Goal: Transaction & Acquisition: Purchase product/service

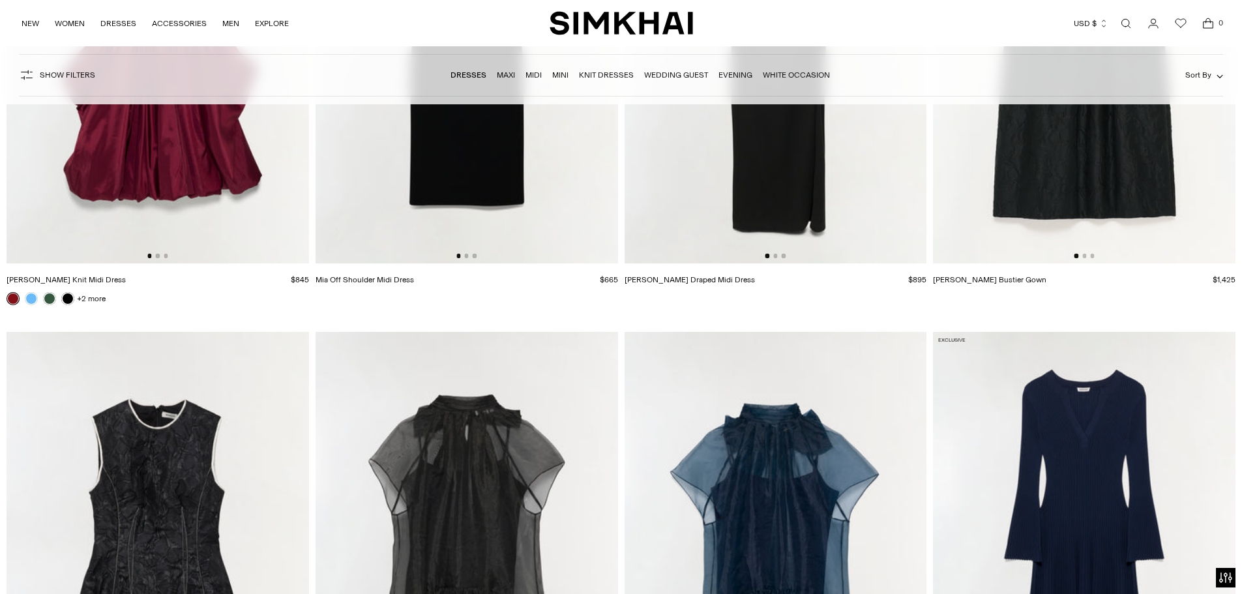
scroll to position [3177, 0]
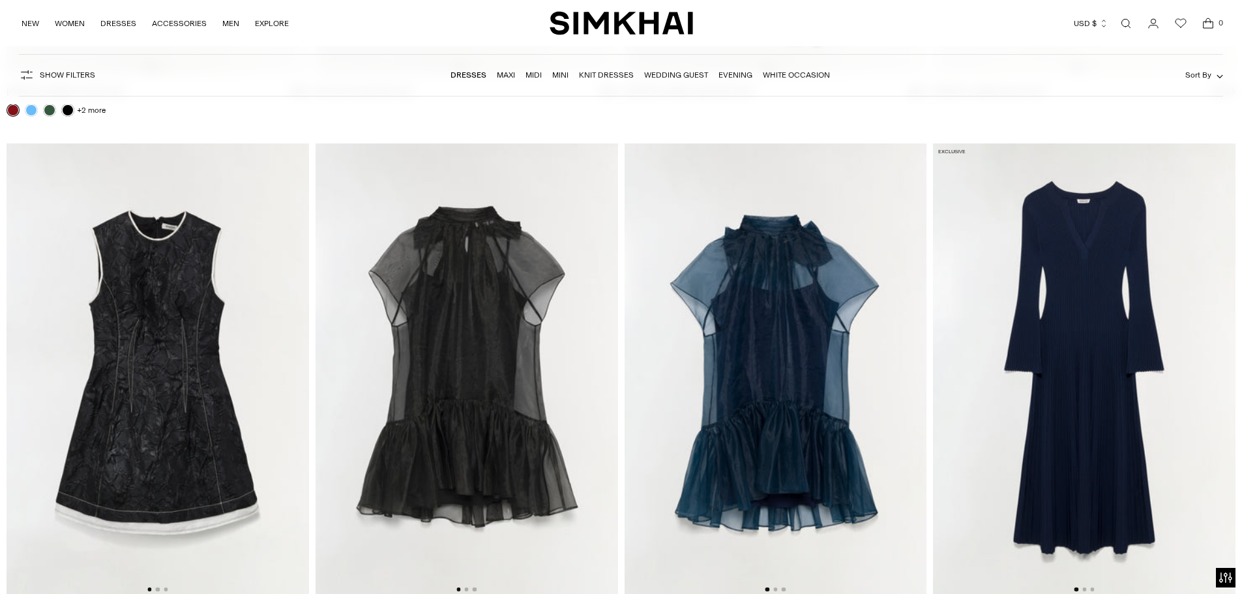
click at [792, 365] on img at bounding box center [776, 370] width 302 height 454
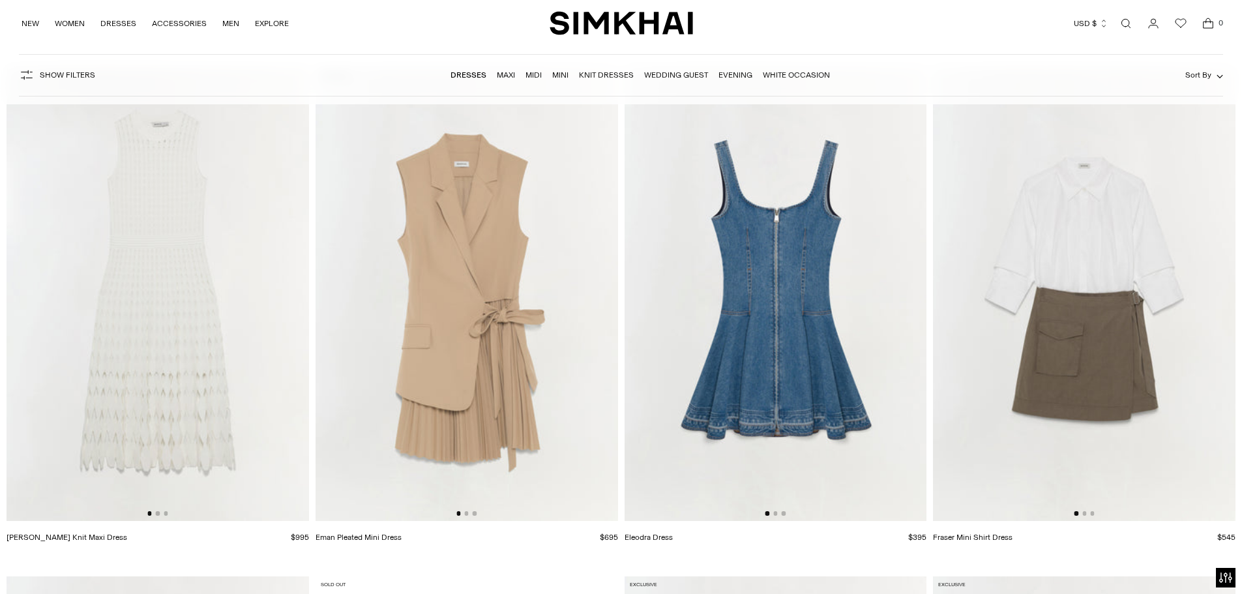
scroll to position [19410, 0]
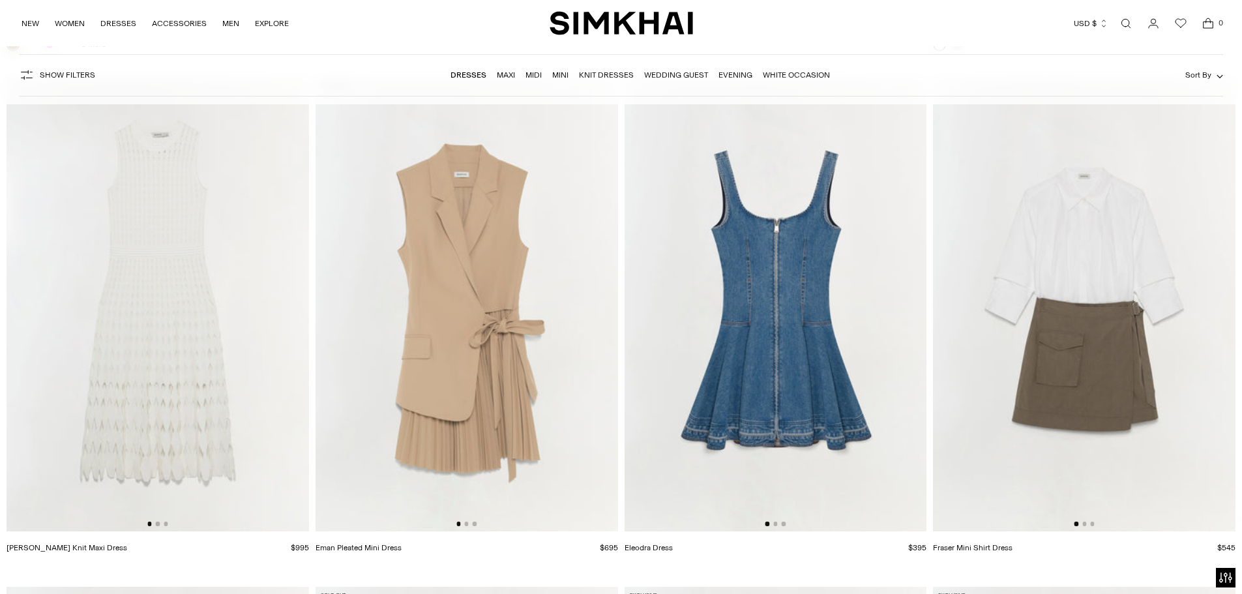
click at [434, 265] on img at bounding box center [467, 305] width 302 height 454
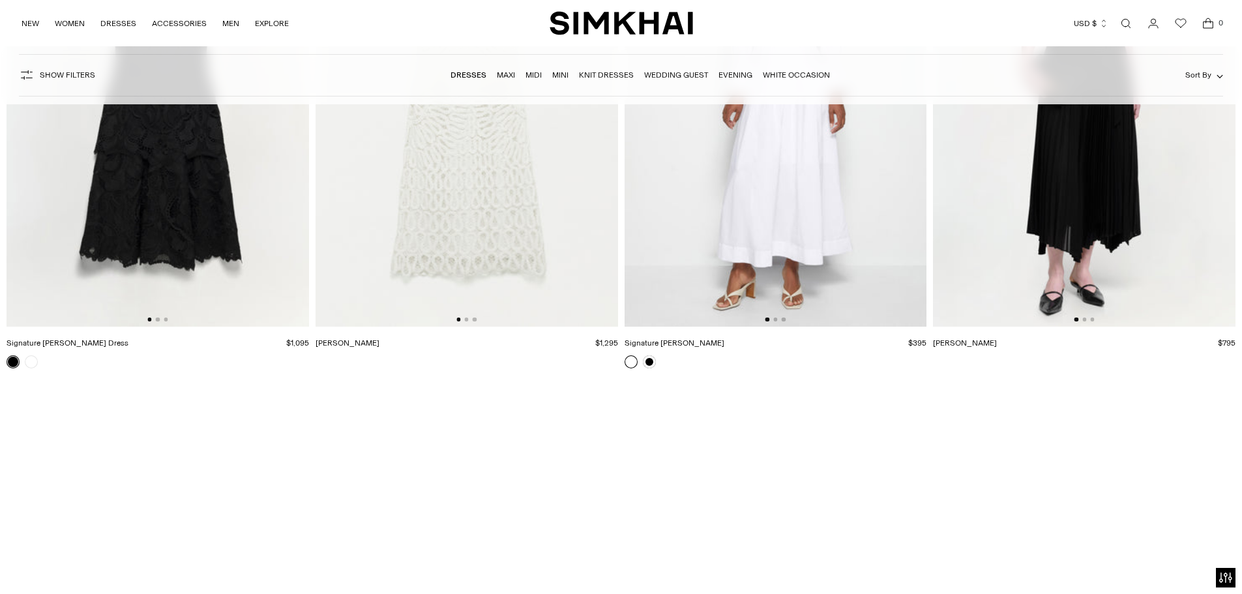
scroll to position [22735, 0]
